Goal: Navigation & Orientation: Find specific page/section

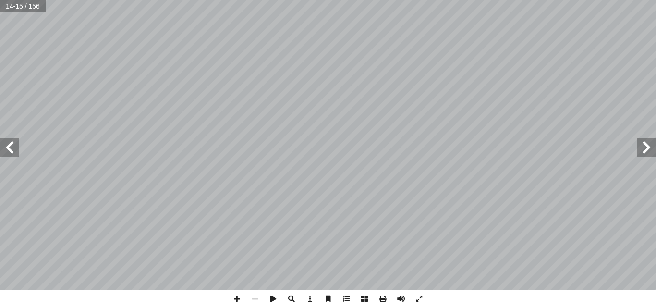
click at [15, 147] on span at bounding box center [9, 147] width 19 height 19
click at [646, 146] on span at bounding box center [646, 147] width 19 height 19
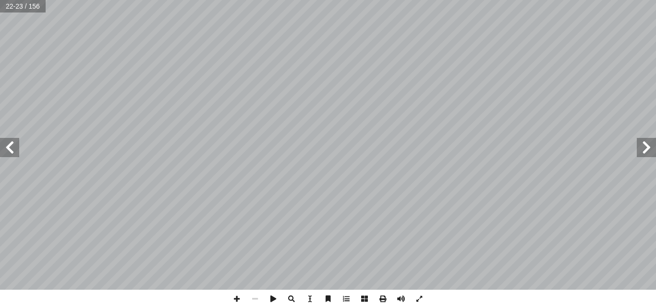
click at [646, 146] on span at bounding box center [646, 147] width 19 height 19
click at [12, 141] on span at bounding box center [9, 147] width 19 height 19
click at [12, 140] on span at bounding box center [9, 147] width 19 height 19
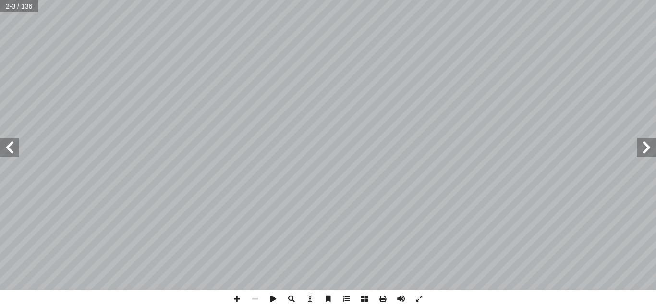
click at [12, 140] on span at bounding box center [9, 147] width 19 height 19
click at [8, 143] on span at bounding box center [9, 147] width 19 height 19
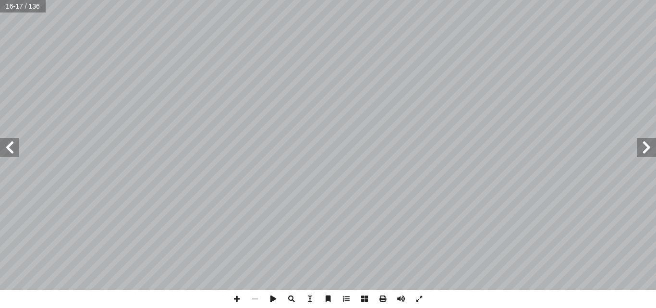
click at [8, 143] on span at bounding box center [9, 147] width 19 height 19
click at [650, 155] on span at bounding box center [646, 147] width 19 height 19
click at [3, 148] on span at bounding box center [9, 147] width 19 height 19
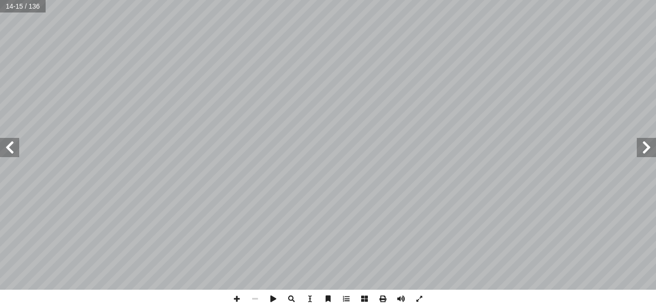
click at [643, 145] on span at bounding box center [646, 147] width 19 height 19
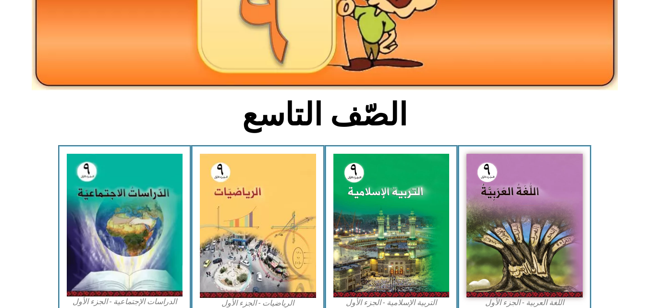
scroll to position [173, 0]
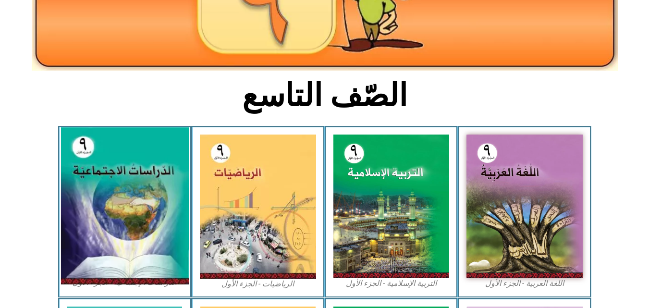
click at [78, 163] on img at bounding box center [125, 206] width 128 height 157
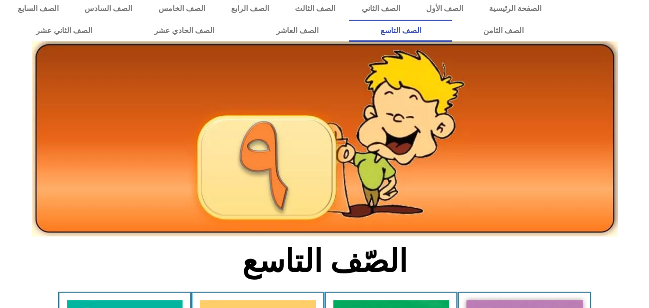
scroll to position [0, 0]
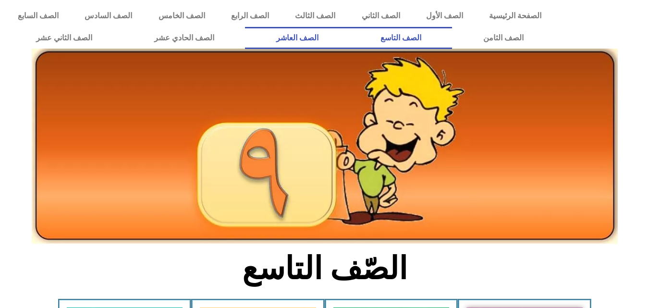
click at [349, 39] on link "الصف العاشر" at bounding box center [297, 38] width 104 height 22
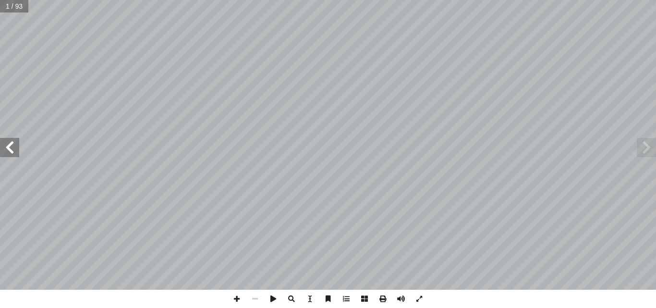
click at [9, 144] on span at bounding box center [9, 147] width 19 height 19
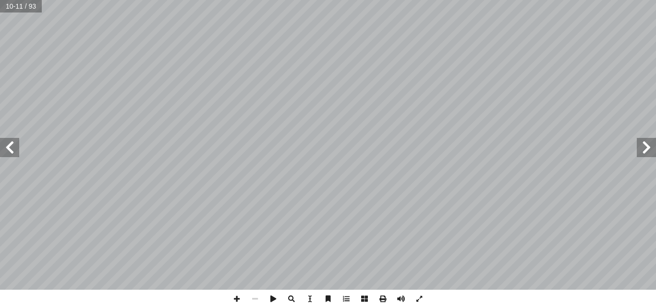
click at [646, 140] on span at bounding box center [646, 147] width 19 height 19
click at [5, 151] on span at bounding box center [9, 147] width 19 height 19
click at [653, 145] on span at bounding box center [646, 147] width 19 height 19
click at [11, 150] on span at bounding box center [9, 147] width 19 height 19
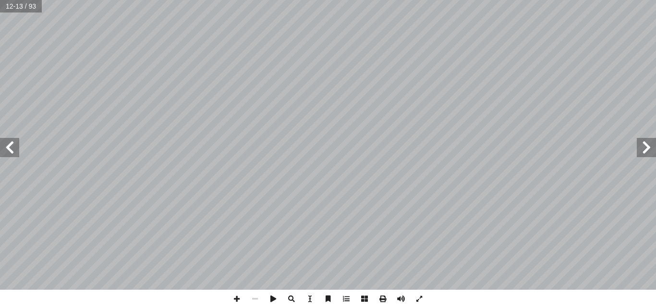
click at [11, 150] on span at bounding box center [9, 147] width 19 height 19
click at [654, 146] on span at bounding box center [646, 147] width 19 height 19
click at [651, 145] on span at bounding box center [646, 147] width 19 height 19
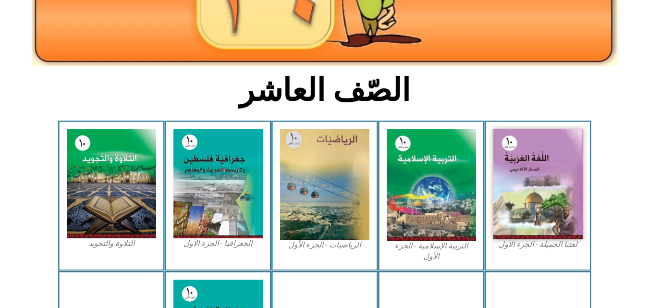
scroll to position [180, 0]
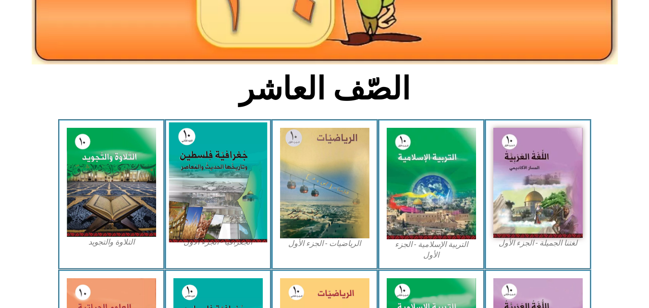
click at [250, 165] on img at bounding box center [218, 182] width 98 height 120
click at [224, 187] on img at bounding box center [218, 182] width 98 height 120
click at [224, 188] on img at bounding box center [218, 182] width 98 height 120
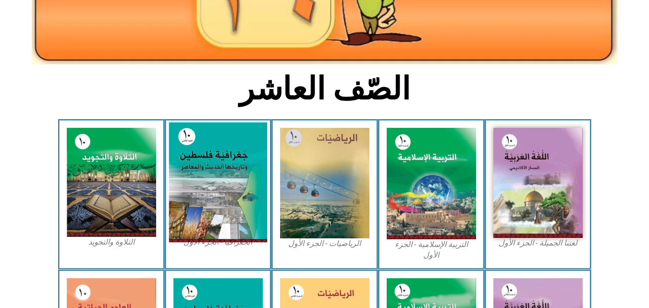
click at [232, 180] on img at bounding box center [218, 182] width 98 height 120
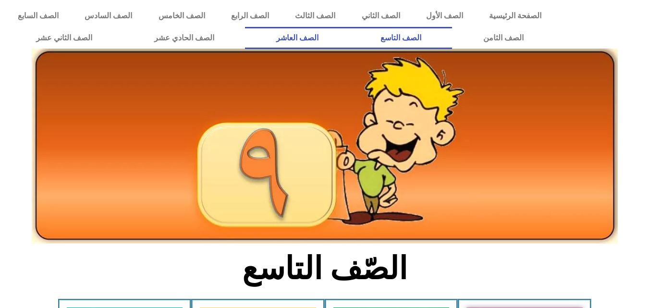
click at [349, 30] on link "الصف العاشر" at bounding box center [297, 38] width 104 height 22
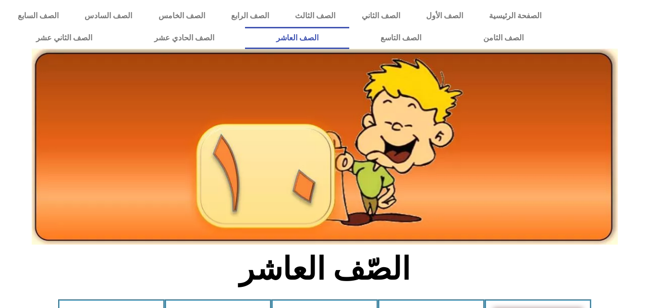
scroll to position [269, 0]
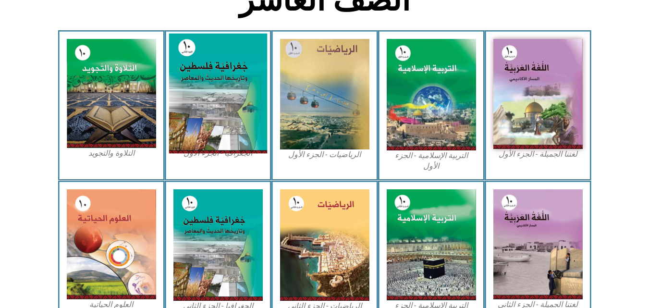
click at [244, 101] on img at bounding box center [218, 94] width 98 height 120
click at [256, 88] on img at bounding box center [218, 94] width 98 height 120
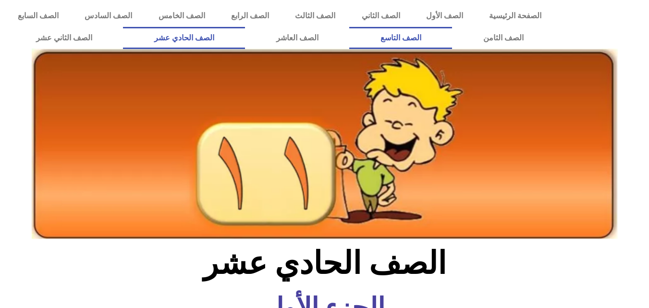
click at [349, 27] on link "الصف التاسع" at bounding box center [400, 38] width 103 height 22
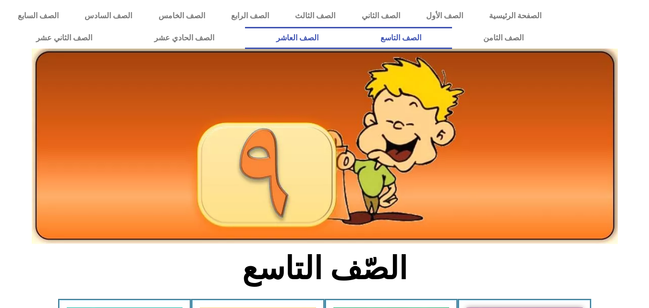
click at [349, 37] on link "الصف العاشر" at bounding box center [297, 38] width 104 height 22
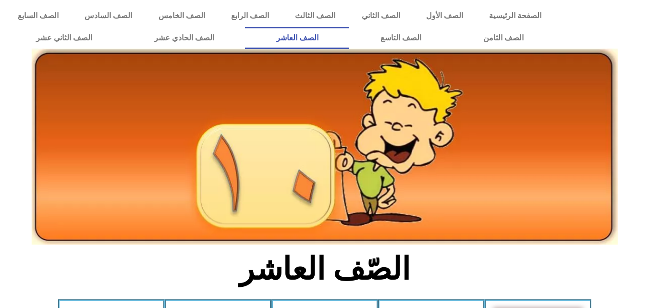
scroll to position [269, 0]
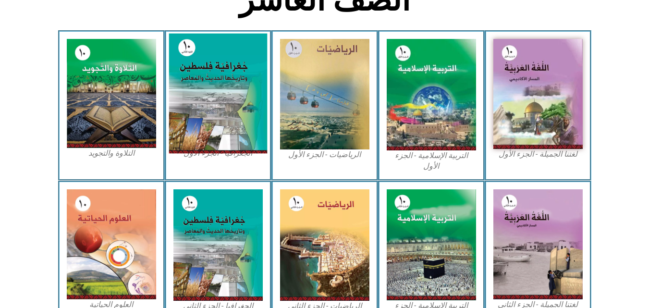
click at [215, 127] on img at bounding box center [218, 94] width 98 height 120
click at [206, 117] on img at bounding box center [218, 94] width 98 height 120
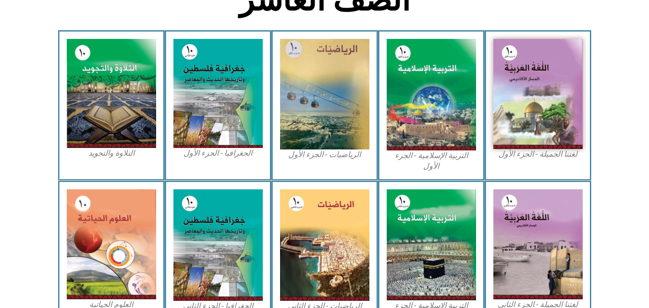
click at [165, 84] on div "الجغرافيا - الجزء الأول​" at bounding box center [218, 105] width 107 height 150
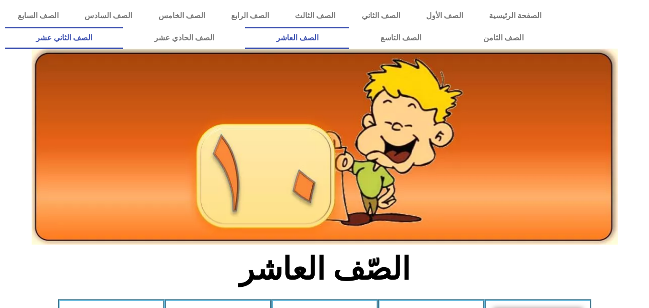
click at [117, 34] on link "الصف الثاني عشر" at bounding box center [64, 38] width 118 height 22
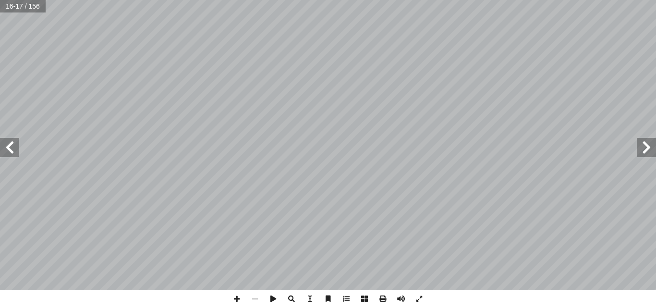
click at [15, 146] on span at bounding box center [9, 147] width 19 height 19
click at [642, 147] on span at bounding box center [646, 147] width 19 height 19
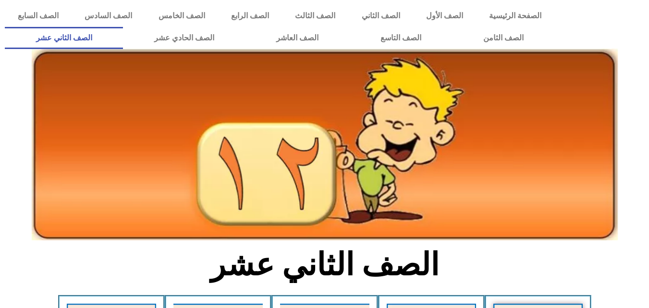
scroll to position [269, 0]
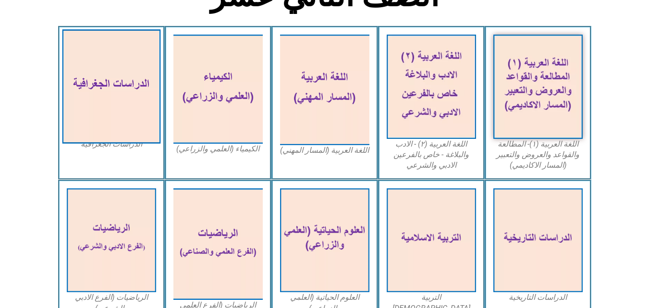
click at [106, 70] on img at bounding box center [111, 86] width 98 height 114
click at [127, 57] on img at bounding box center [111, 86] width 98 height 114
click at [141, 61] on img at bounding box center [111, 86] width 98 height 114
click at [115, 79] on img at bounding box center [111, 86] width 98 height 114
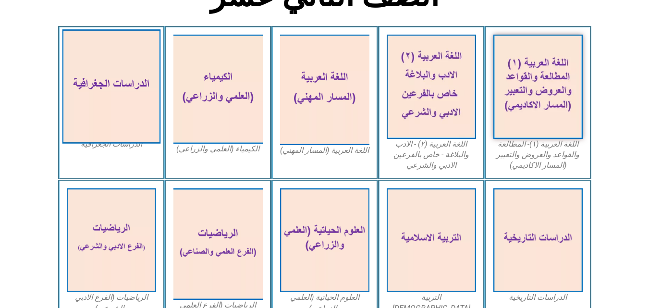
click at [88, 115] on img at bounding box center [111, 86] width 98 height 114
click at [105, 143] on img at bounding box center [111, 86] width 98 height 114
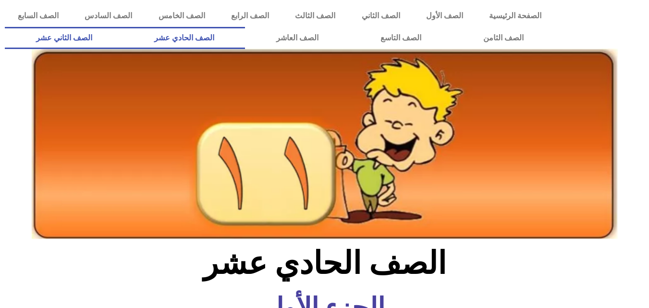
click at [121, 34] on link "الصف الثاني عشر" at bounding box center [64, 38] width 118 height 22
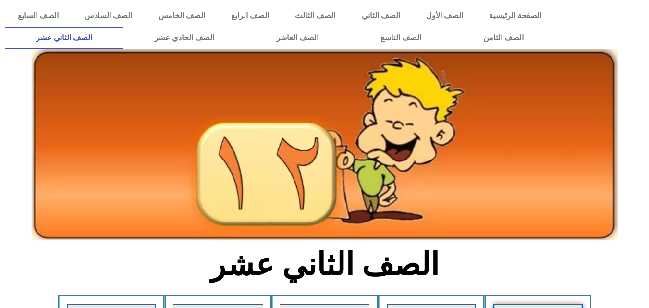
scroll to position [269, 0]
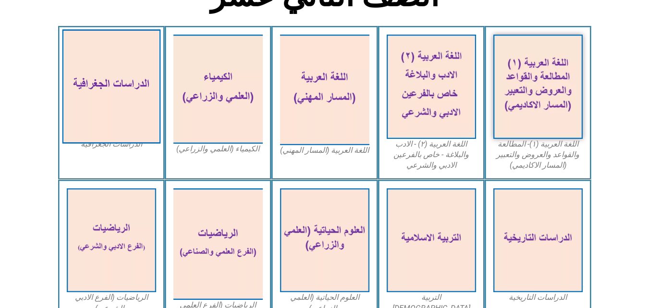
click at [102, 73] on img at bounding box center [111, 86] width 98 height 114
click at [145, 89] on img at bounding box center [111, 86] width 98 height 114
